Goal: Book appointment/travel/reservation

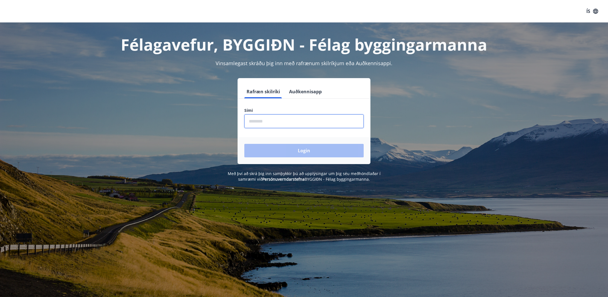
click at [259, 124] on input "phone" at bounding box center [303, 121] width 119 height 14
type input "********"
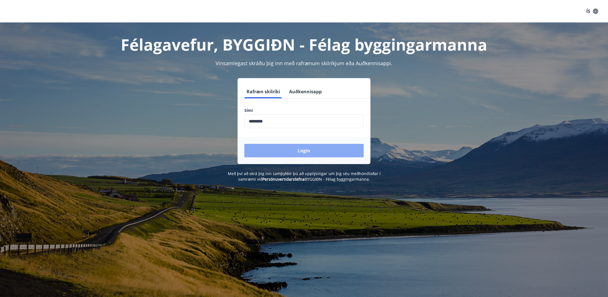
click at [307, 151] on button "Login" at bounding box center [303, 151] width 119 height 14
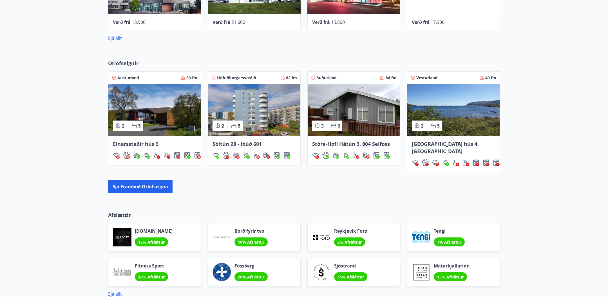
scroll to position [299, 0]
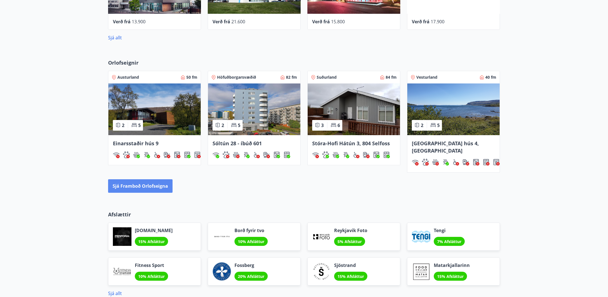
click at [149, 180] on button "Sjá framboð orlofseigna" at bounding box center [140, 186] width 64 height 14
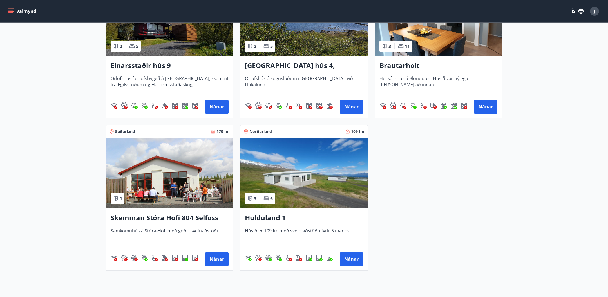
scroll to position [615, 0]
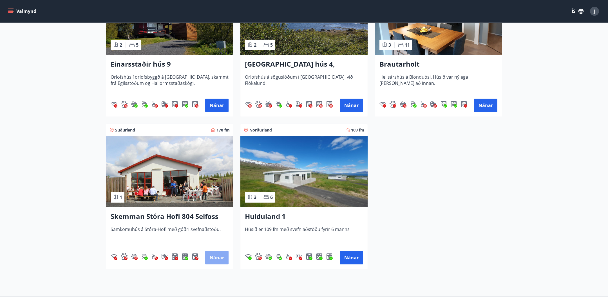
click at [219, 257] on button "Nánar" at bounding box center [216, 258] width 23 height 14
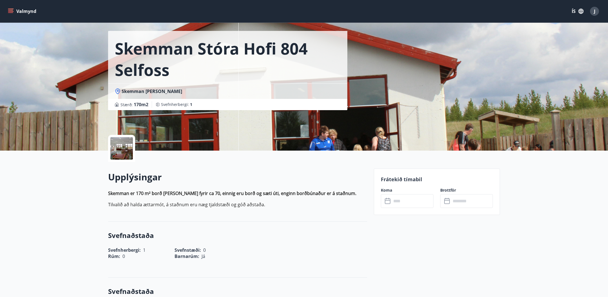
scroll to position [34, 0]
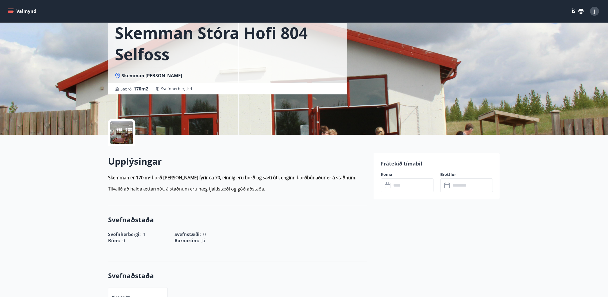
click at [398, 186] on input "text" at bounding box center [412, 186] width 42 height 14
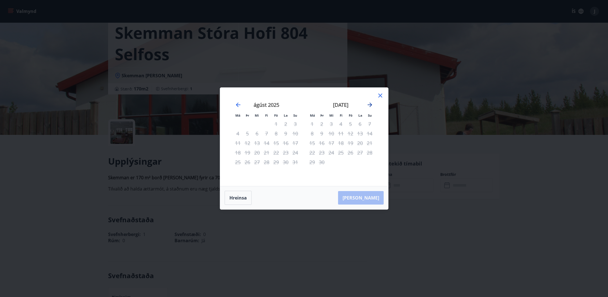
click at [370, 102] on icon "Move forward to switch to the next month." at bounding box center [369, 105] width 7 height 7
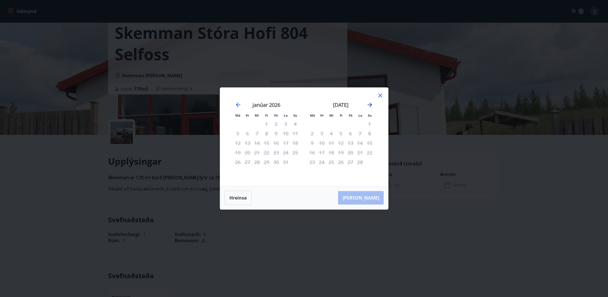
click at [370, 102] on icon "Move forward to switch to the next month." at bounding box center [369, 105] width 7 height 7
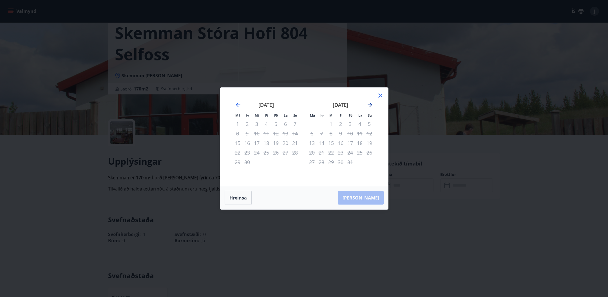
click at [370, 102] on icon "Move forward to switch to the next month." at bounding box center [369, 105] width 7 height 7
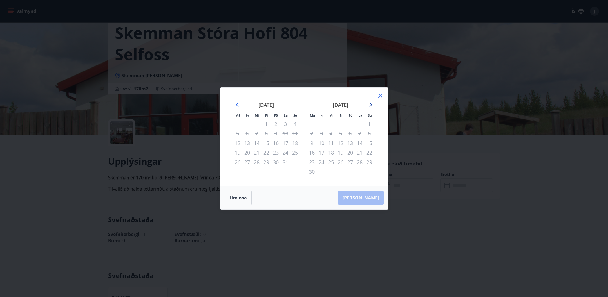
click at [370, 102] on icon "Move forward to switch to the next month." at bounding box center [369, 105] width 7 height 7
click at [380, 94] on icon at bounding box center [380, 95] width 7 height 7
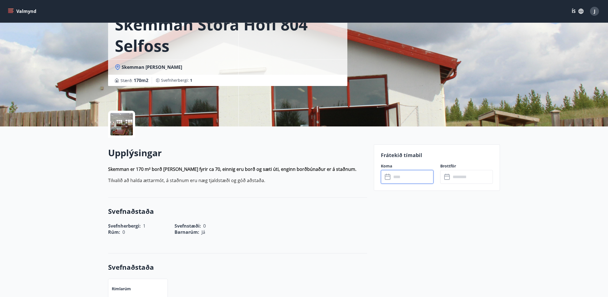
scroll to position [46, 0]
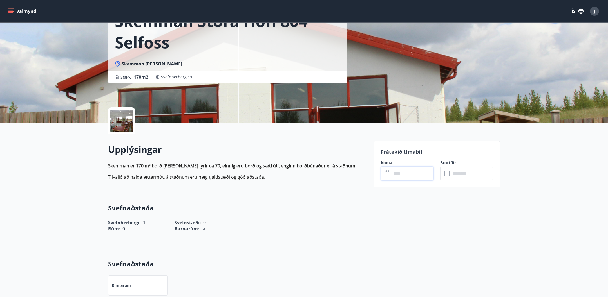
click at [393, 173] on input "text" at bounding box center [412, 174] width 42 height 14
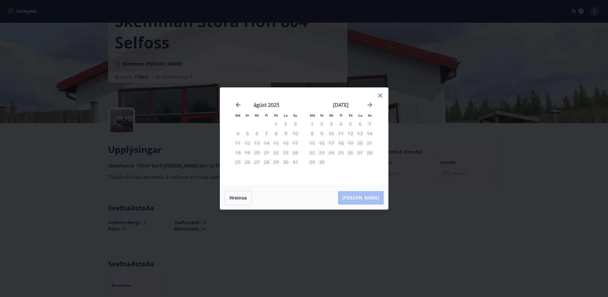
click at [238, 103] on icon "Move backward to switch to the previous month." at bounding box center [238, 105] width 7 height 7
click at [370, 106] on icon "Move forward to switch to the next month." at bounding box center [369, 105] width 5 height 5
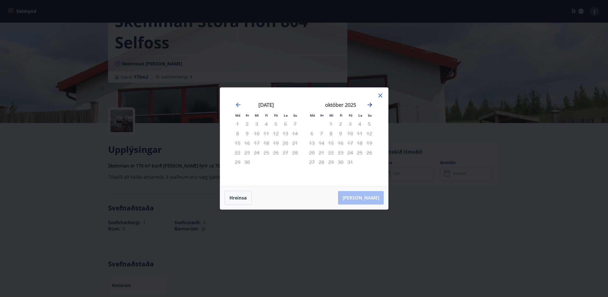
click at [370, 106] on icon "Move forward to switch to the next month." at bounding box center [369, 105] width 5 height 5
click at [381, 92] on icon at bounding box center [380, 95] width 7 height 7
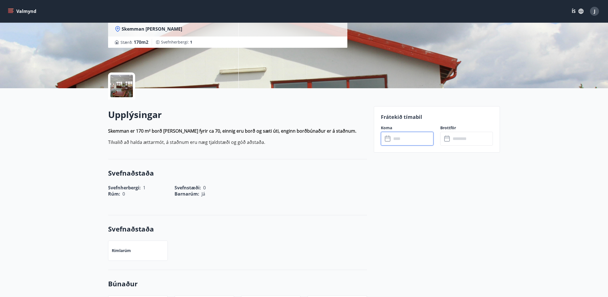
scroll to position [78, 0]
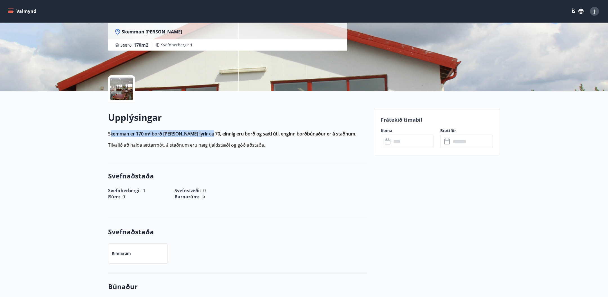
drag, startPoint x: 111, startPoint y: 131, endPoint x: 203, endPoint y: 130, distance: 91.7
click at [203, 131] on p "Skemman er 170 m² borð óg stólar fyrir ca 70, einnig eru borð og sæti úti, engi…" at bounding box center [237, 134] width 259 height 7
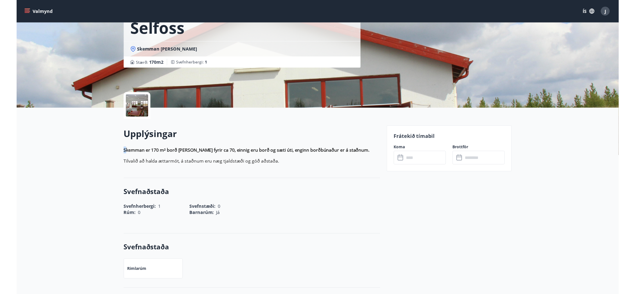
scroll to position [56, 0]
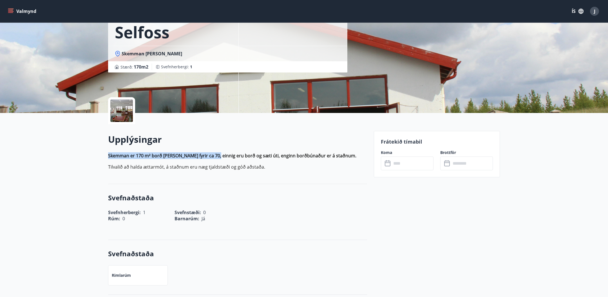
drag, startPoint x: 108, startPoint y: 156, endPoint x: 210, endPoint y: 156, distance: 102.4
click at [210, 156] on strong "Skemman er 170 m² borð óg stólar fyrir ca 70, einnig eru borð og sæti úti, engi…" at bounding box center [232, 156] width 248 height 6
